Goal: Task Accomplishment & Management: Use online tool/utility

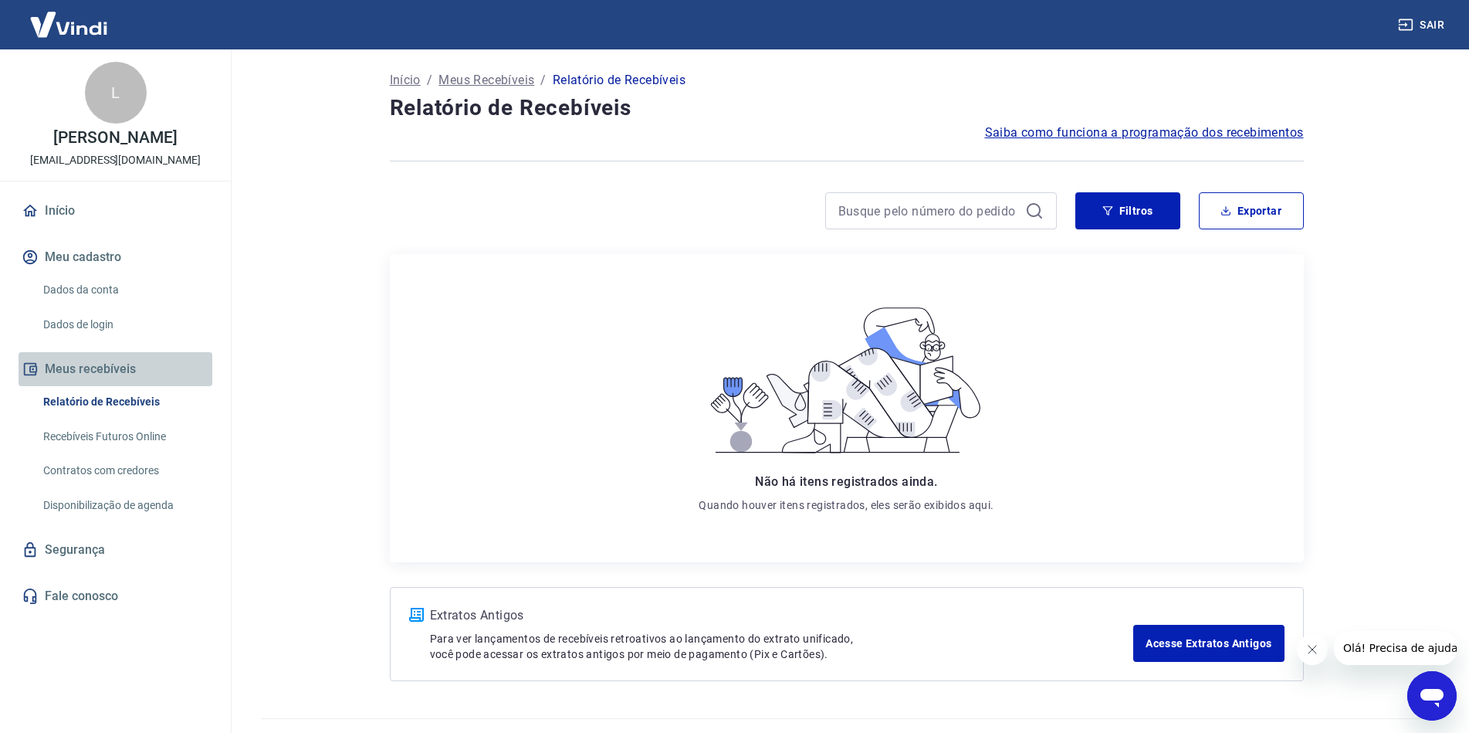
click at [94, 381] on button "Meus recebíveis" at bounding box center [116, 369] width 194 height 34
click at [134, 449] on link "Recebíveis Futuros Online" at bounding box center [124, 437] width 175 height 32
drag, startPoint x: 1244, startPoint y: 498, endPoint x: 405, endPoint y: 91, distance: 933.3
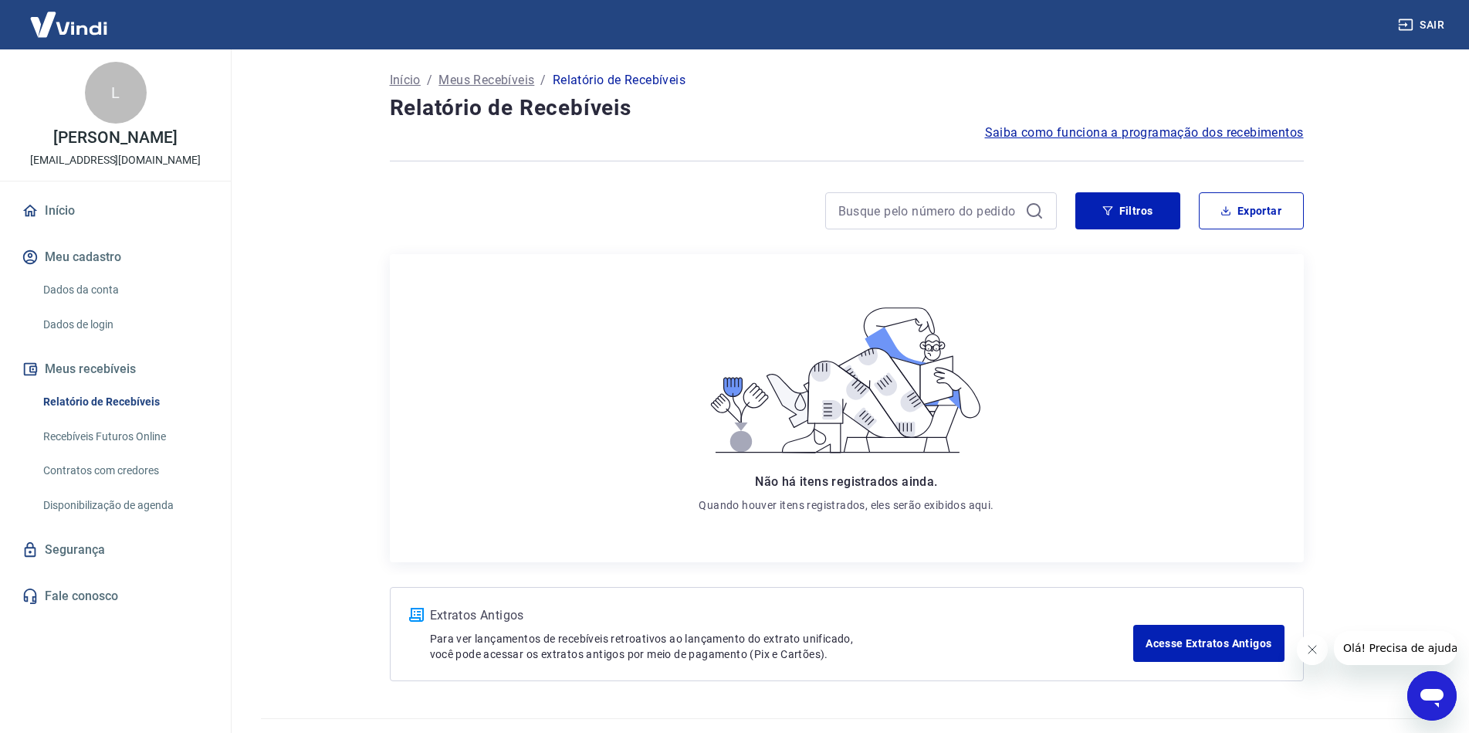
click at [1244, 497] on div "Não há itens registrados ainda. Quando houver itens registrados, eles serão exi…" at bounding box center [846, 407] width 889 height 283
click at [94, 25] on img at bounding box center [69, 24] width 100 height 47
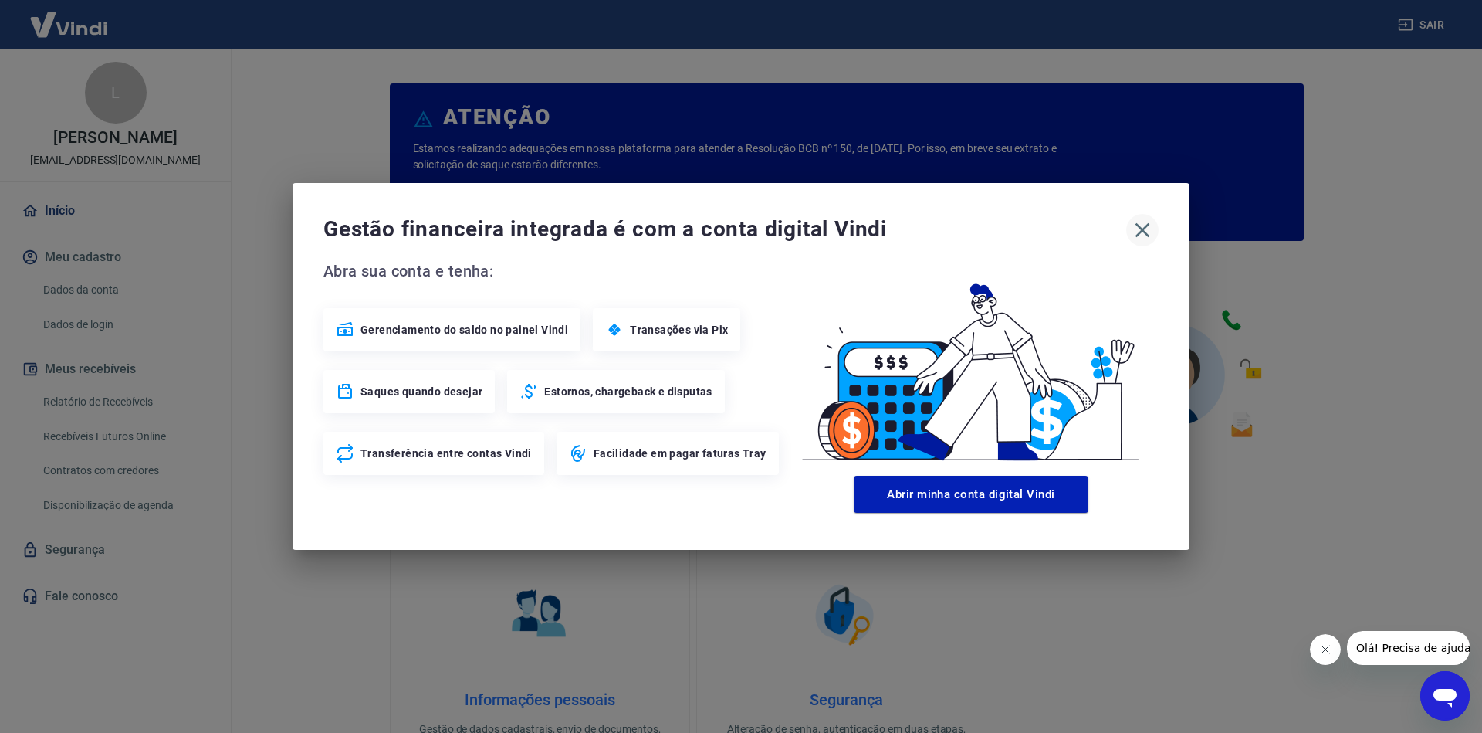
click at [1148, 238] on icon "button" at bounding box center [1142, 230] width 25 height 25
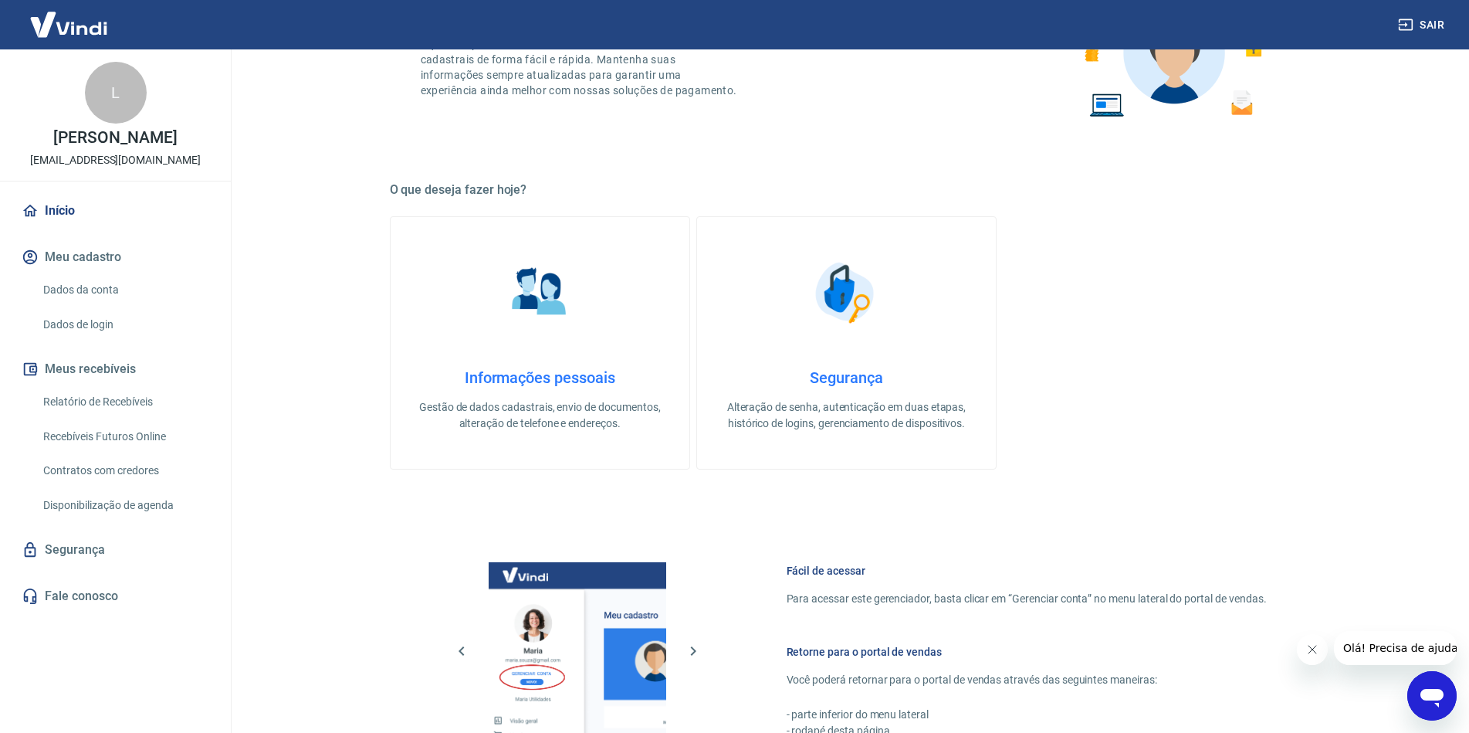
scroll to position [631, 0]
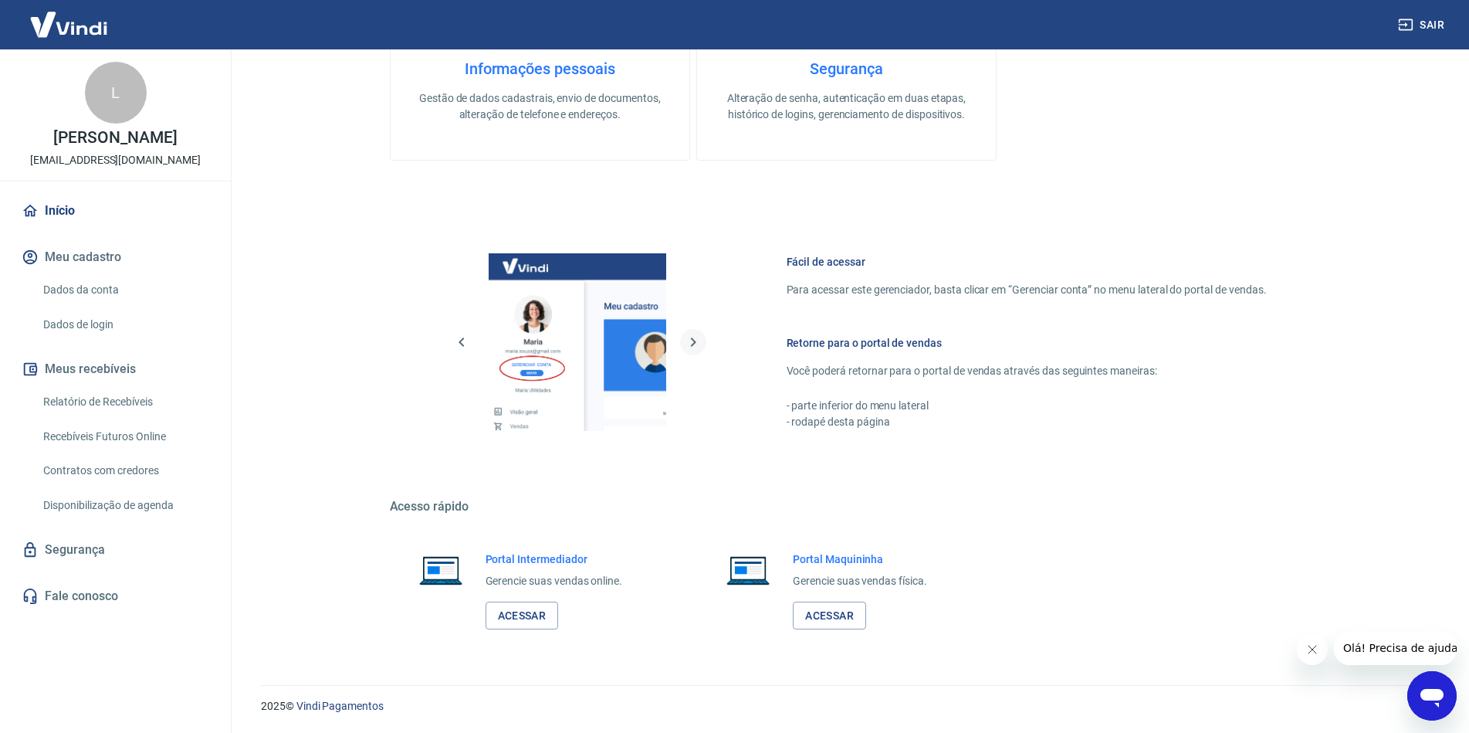
click at [689, 333] on icon "button" at bounding box center [693, 342] width 19 height 19
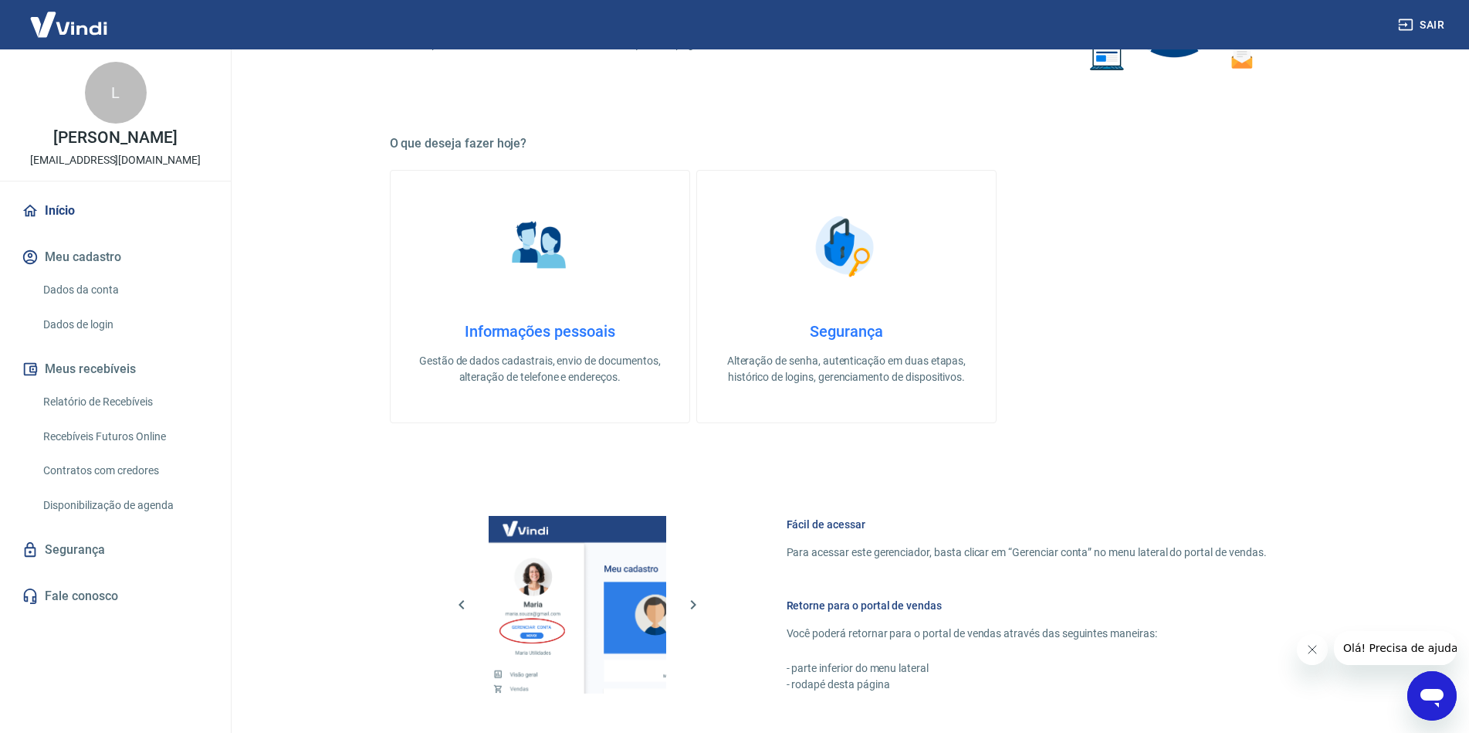
scroll to position [301, 0]
